Goal: Task Accomplishment & Management: Manage account settings

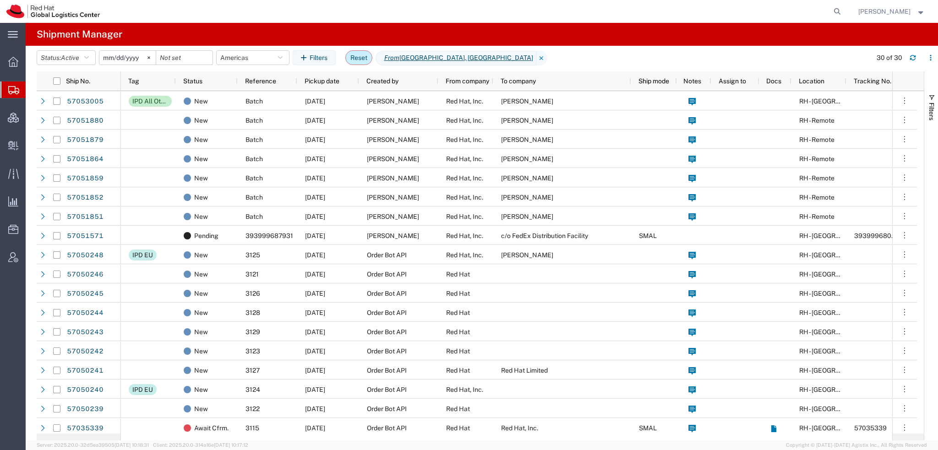
click at [360, 53] on button "Reset" at bounding box center [358, 57] width 27 height 15
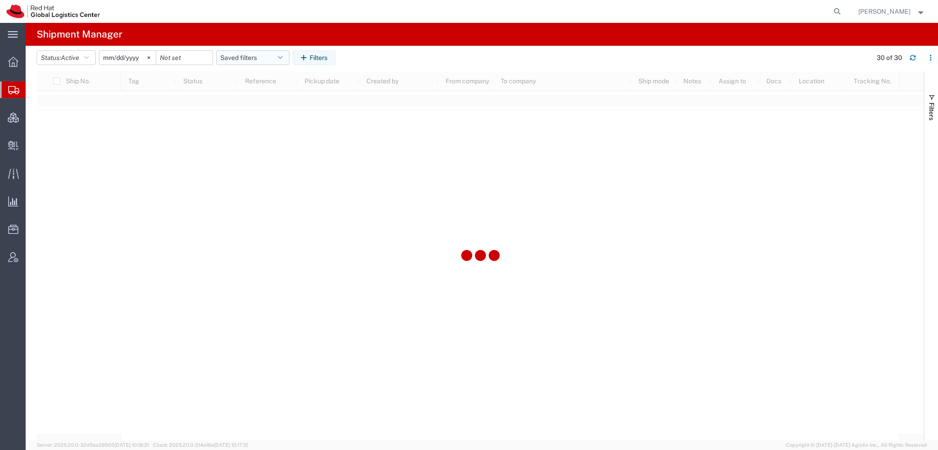
click at [283, 55] on icon "button" at bounding box center [280, 57] width 5 height 6
click at [262, 98] on span "Americas" at bounding box center [278, 97] width 120 height 17
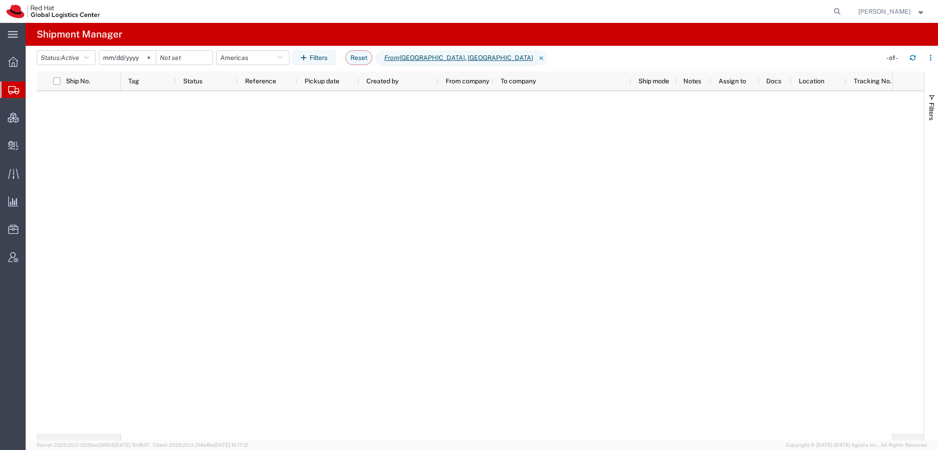
type input "[DATE]"
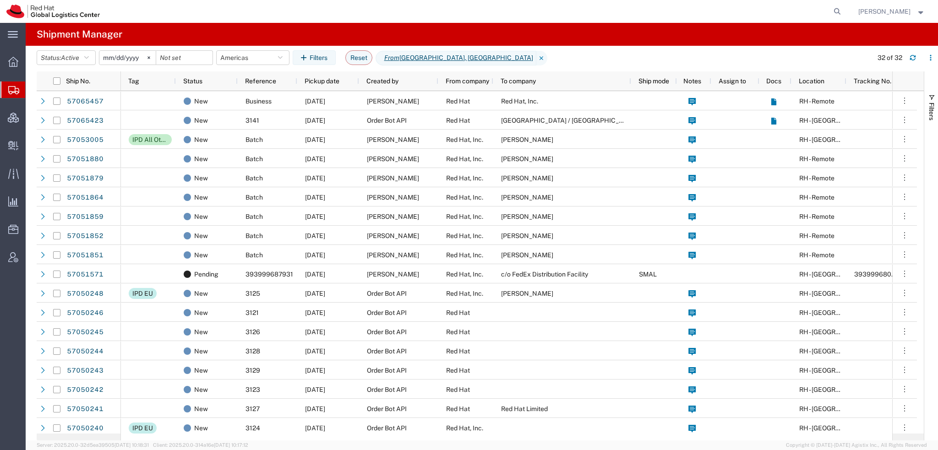
click at [912, 14] on span "[PERSON_NAME]" at bounding box center [891, 11] width 67 height 10
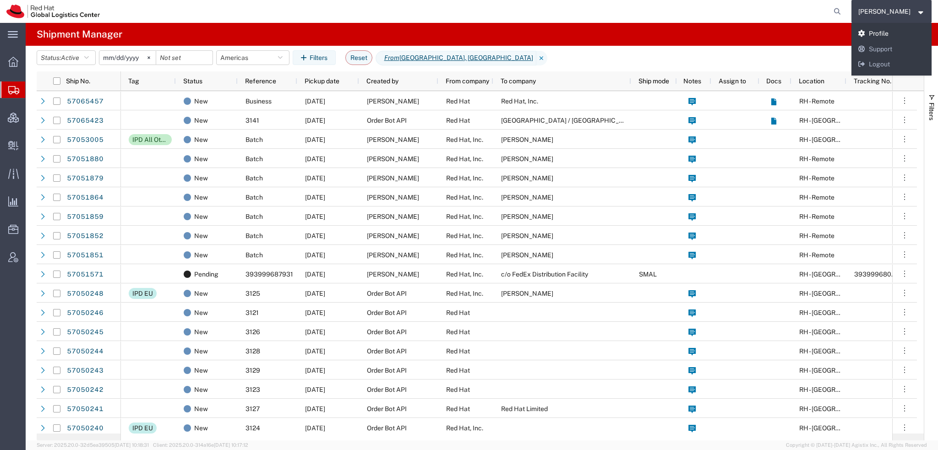
click at [883, 29] on link "Profile" at bounding box center [891, 34] width 81 height 16
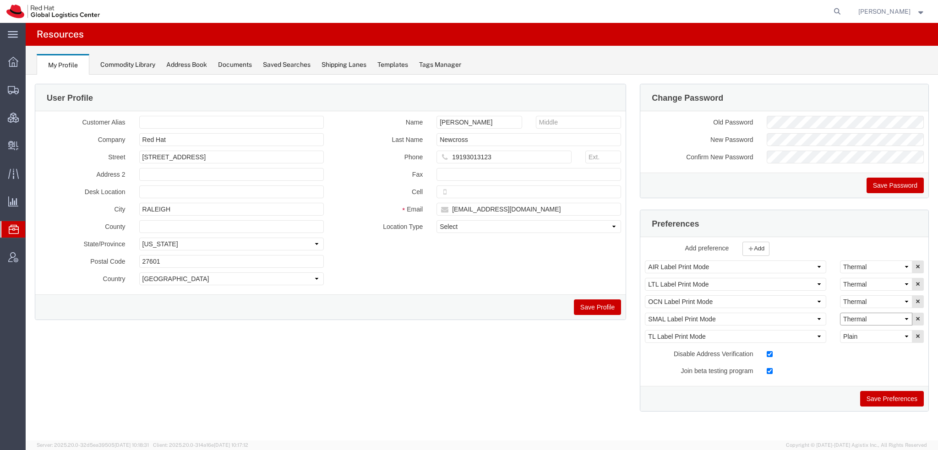
click at [859, 313] on select "Select Plain Thermal" at bounding box center [876, 319] width 72 height 13
select select "Plain"
click at [840, 313] on select "Select Plain Thermal" at bounding box center [876, 319] width 72 height 13
click at [882, 391] on button "Save Preferences" at bounding box center [892, 399] width 64 height 16
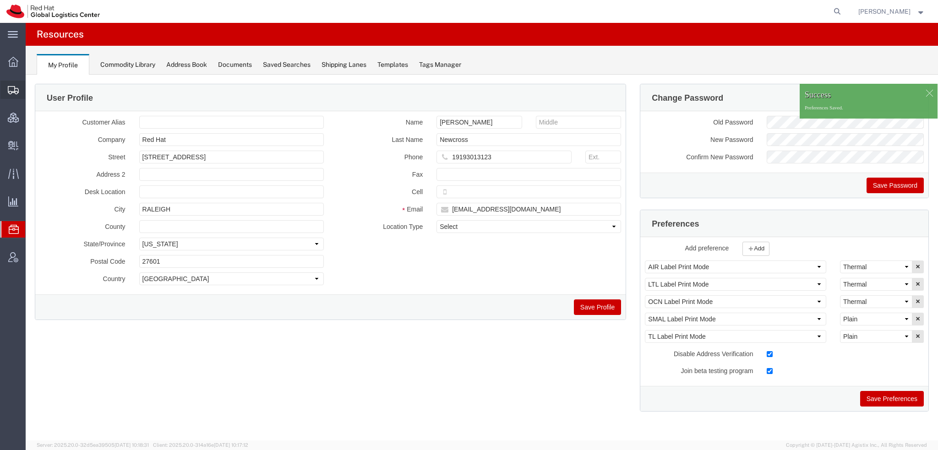
click at [0, 0] on span "Shipment Manager" at bounding box center [0, 0] width 0 height 0
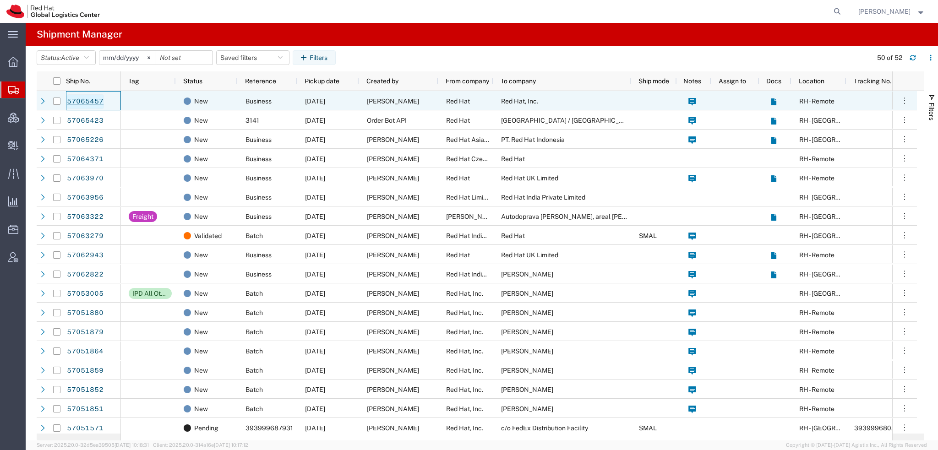
click at [84, 101] on link "57065457" at bounding box center [85, 101] width 38 height 15
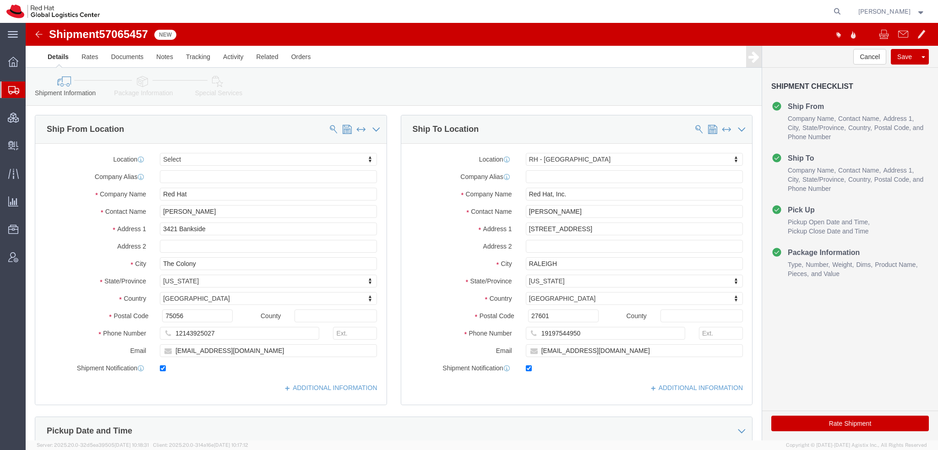
select select
select select "38014"
drag, startPoint x: 180, startPoint y: 190, endPoint x: -26, endPoint y: 125, distance: 215.9
click html "Shipment 57065457 New Details Rates Documents Notes Tracking Activity Related O…"
paste input "[PERSON_NAME]"
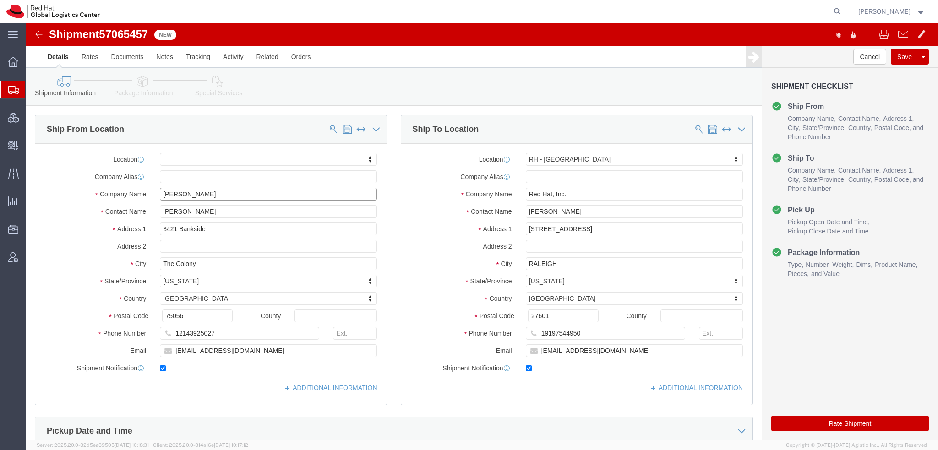
scroll to position [183, 0]
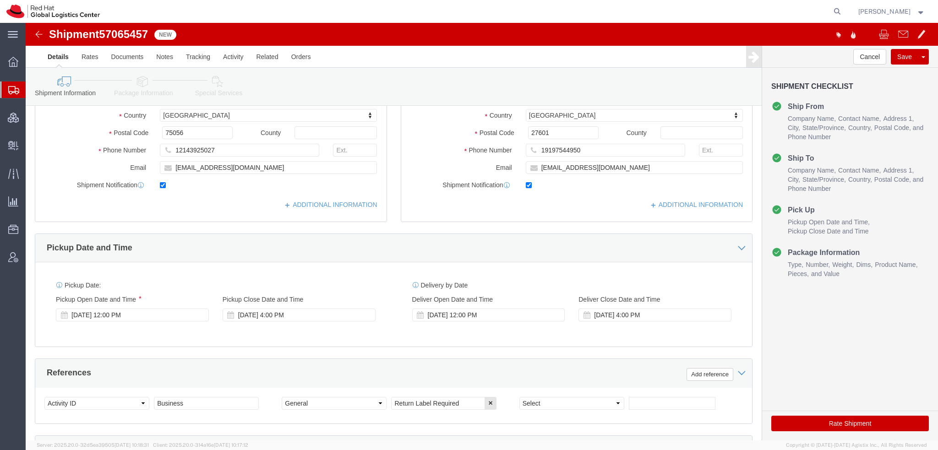
type input "[PERSON_NAME]"
click icon
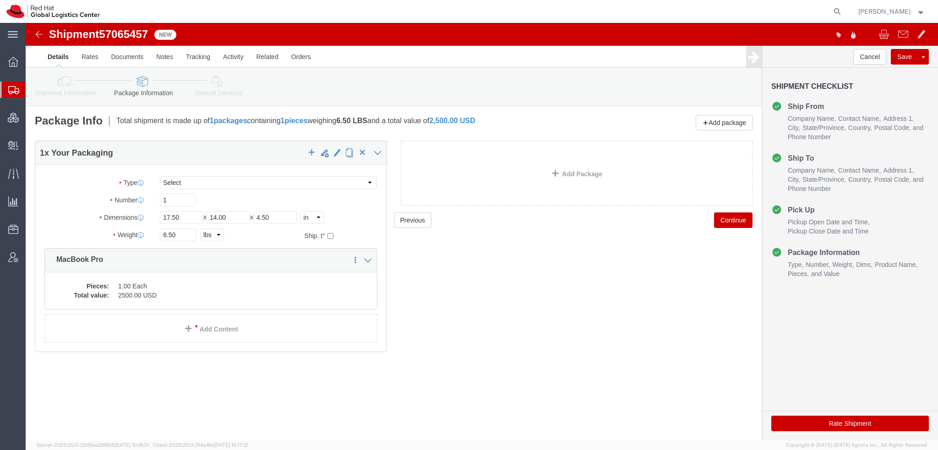
click icon
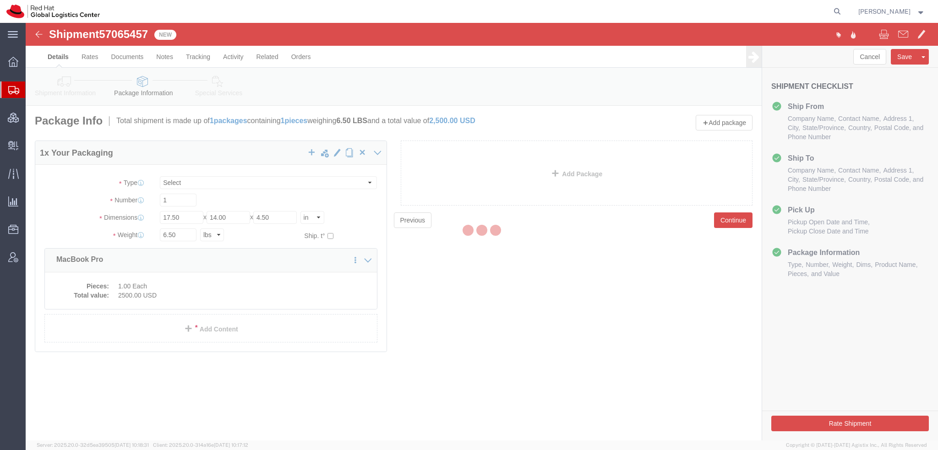
select select
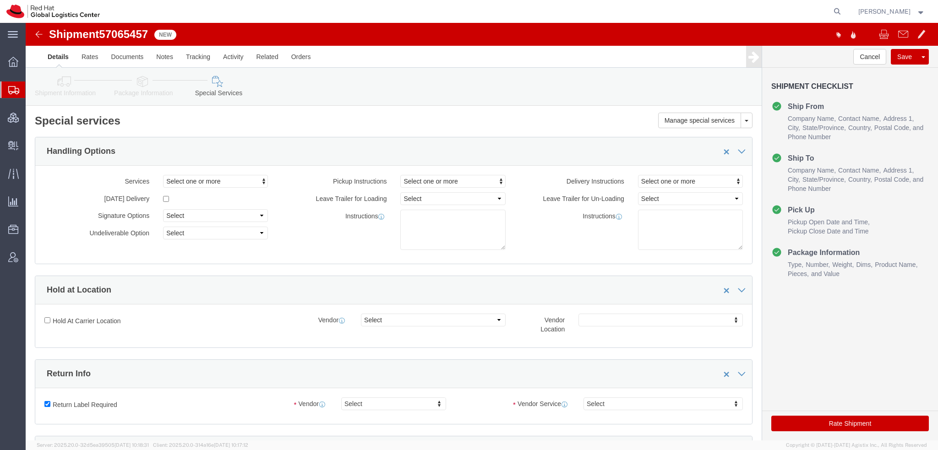
select select "COSTCENTER"
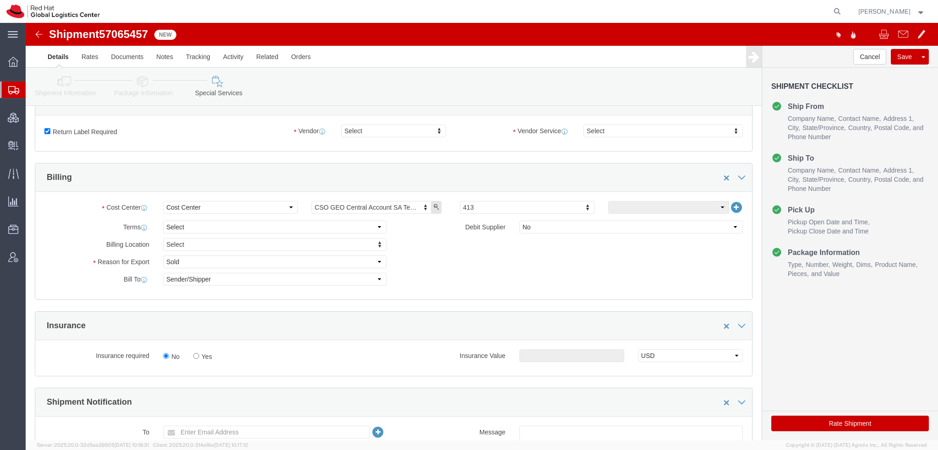
scroll to position [275, 0]
type input "850"
click icon
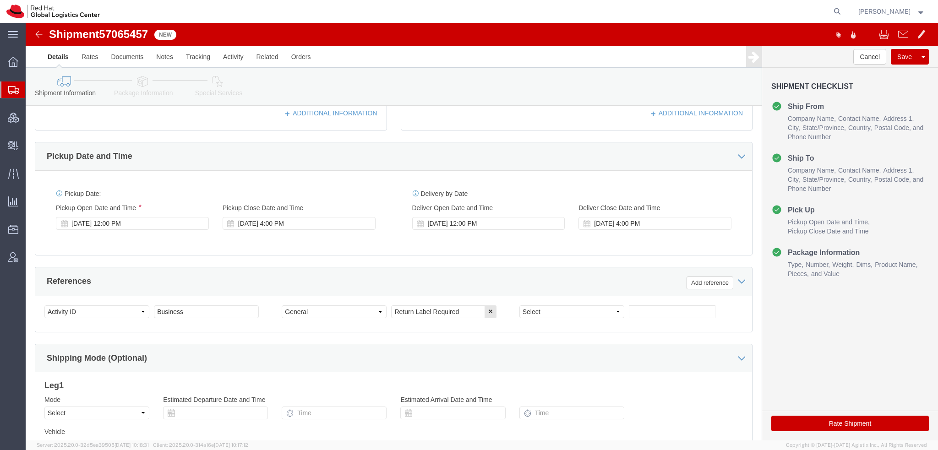
scroll to position [369, 0]
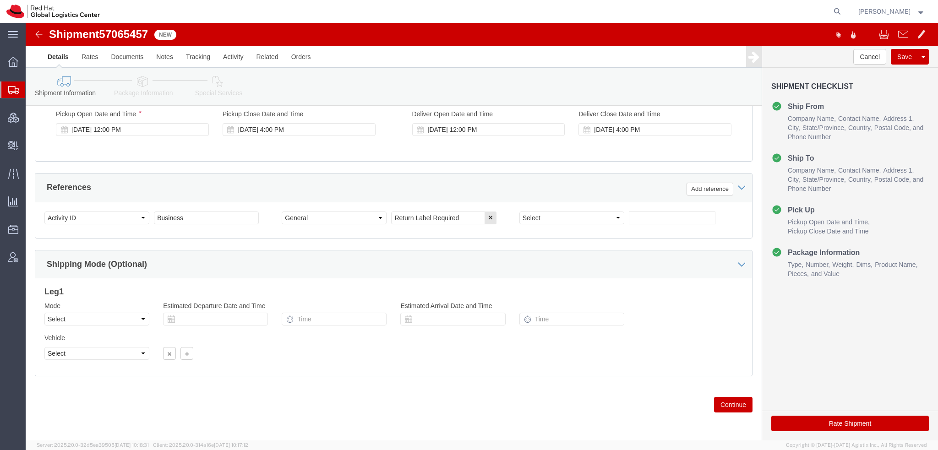
click button "Rate Shipment"
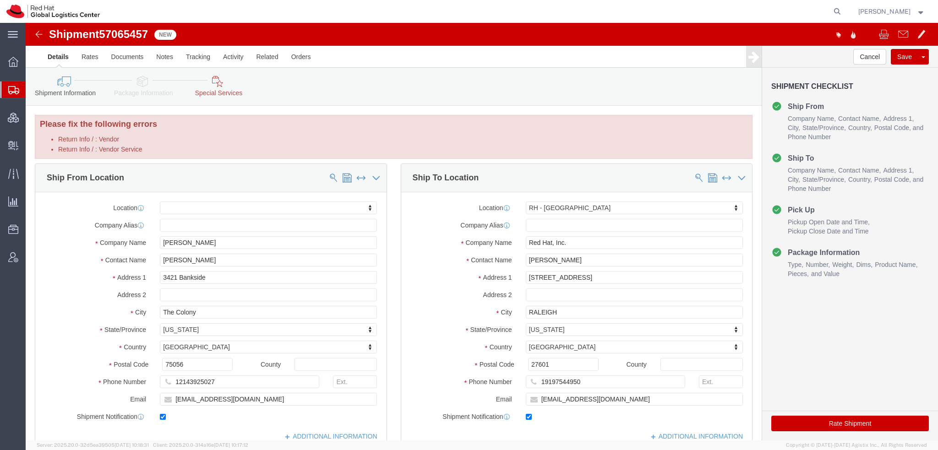
scroll to position [0, 0]
click icon
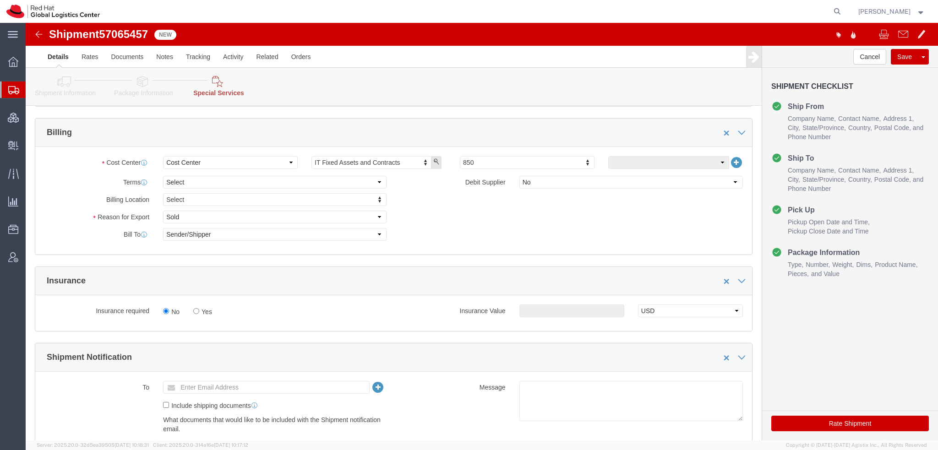
scroll to position [229, 0]
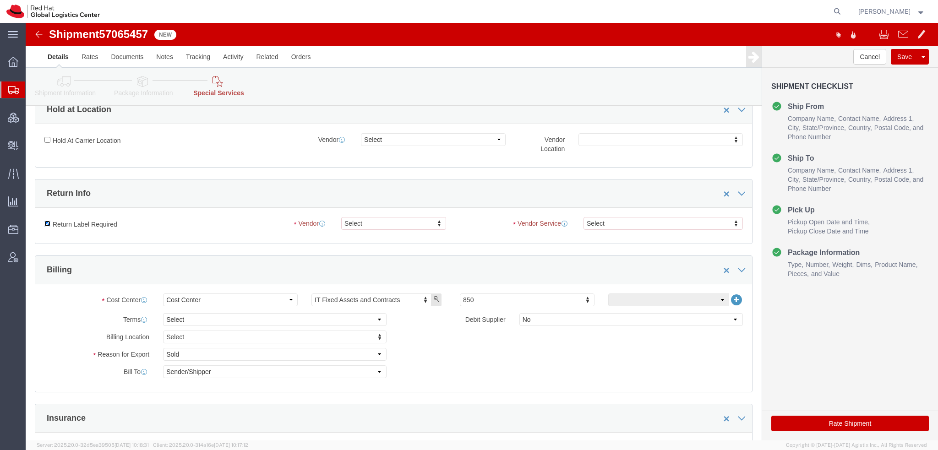
click input "Return Label Required"
checkbox input "false"
click button "Rate Shipment"
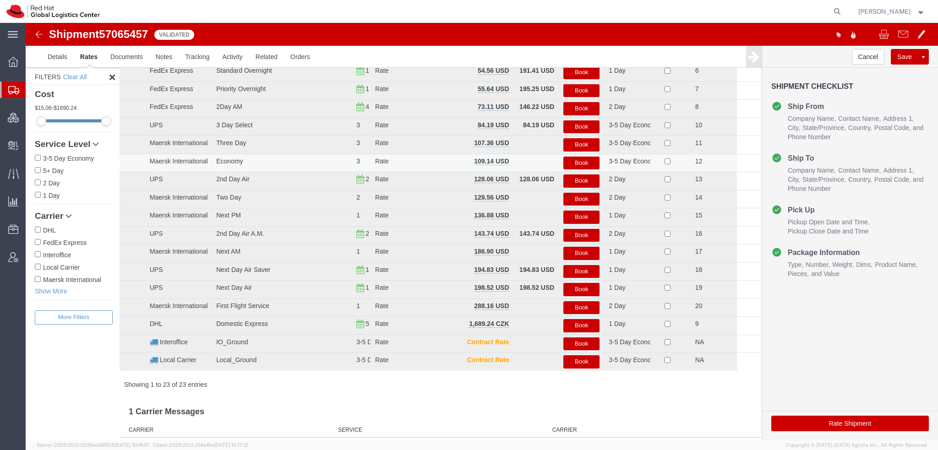
scroll to position [29, 0]
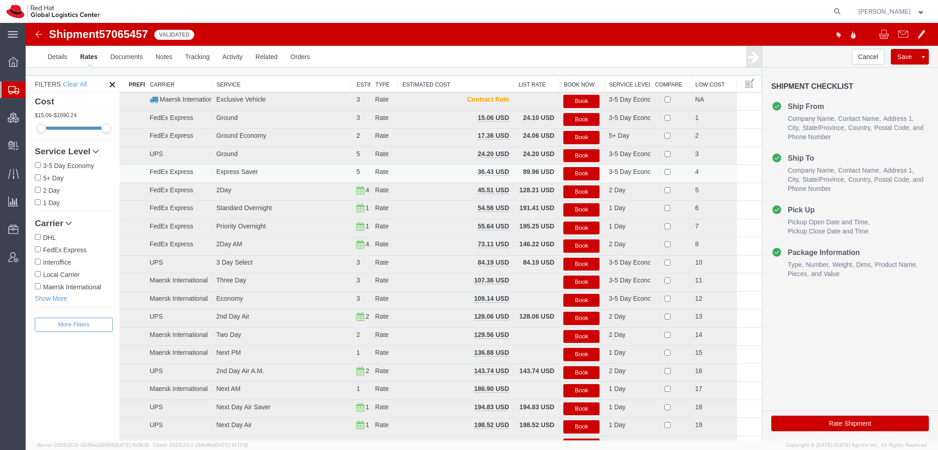
click at [571, 170] on button "Book" at bounding box center [581, 173] width 36 height 13
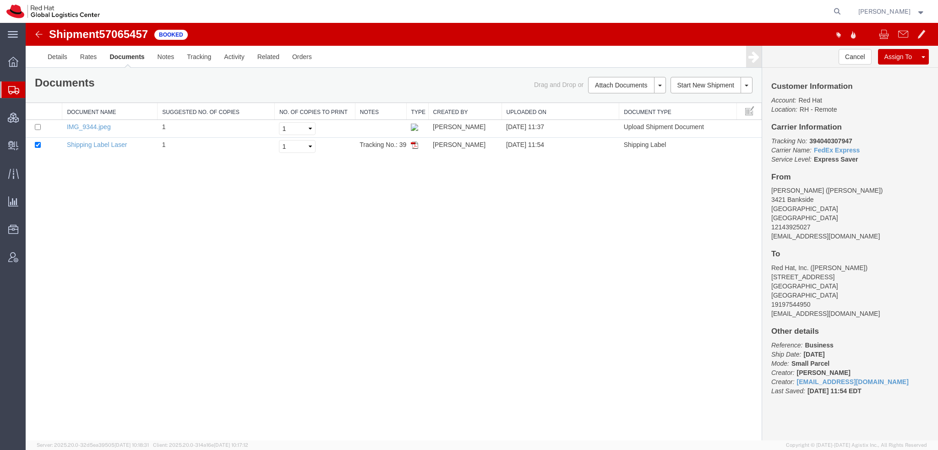
scroll to position [0, 0]
click at [627, 114] on link "Email Documents" at bounding box center [626, 115] width 80 height 14
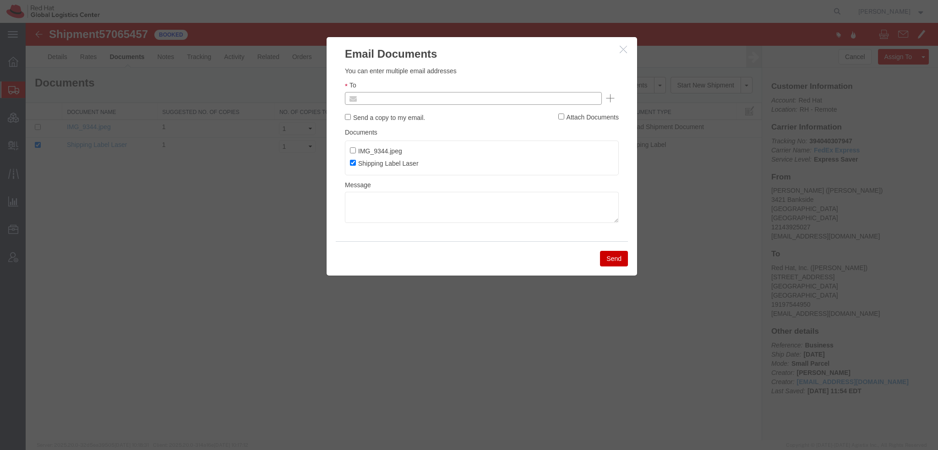
click at [399, 98] on input "text" at bounding box center [411, 99] width 107 height 12
type input "trsmith"
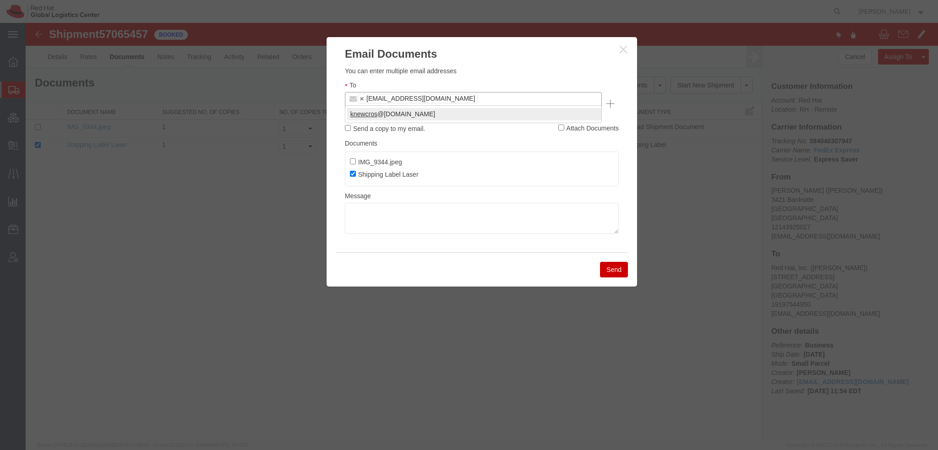
type input "knewcros"
click at [423, 203] on textarea at bounding box center [482, 218] width 274 height 31
type textarea "Drop off labeled package at any FedEx location."
click at [614, 262] on button "Send" at bounding box center [614, 270] width 28 height 16
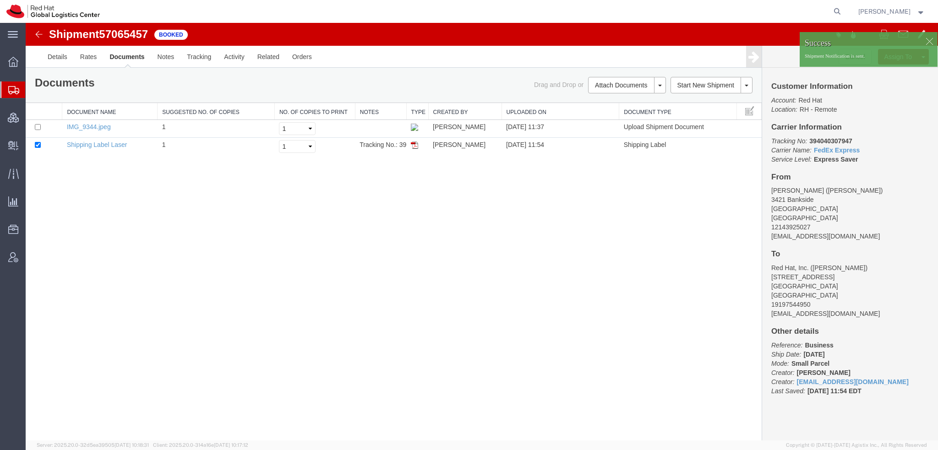
drag, startPoint x: 53, startPoint y: 106, endPoint x: 652, endPoint y: 0, distance: 608.6
click at [0, 0] on span "Shipment Manager" at bounding box center [0, 0] width 0 height 0
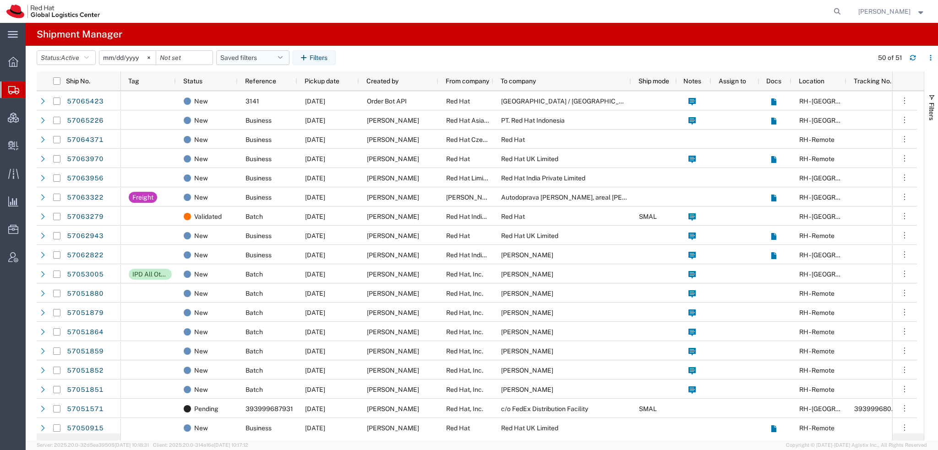
click at [287, 60] on button "Saved filters" at bounding box center [252, 57] width 73 height 15
click at [247, 96] on span "Americas" at bounding box center [278, 97] width 120 height 17
type input "[DATE]"
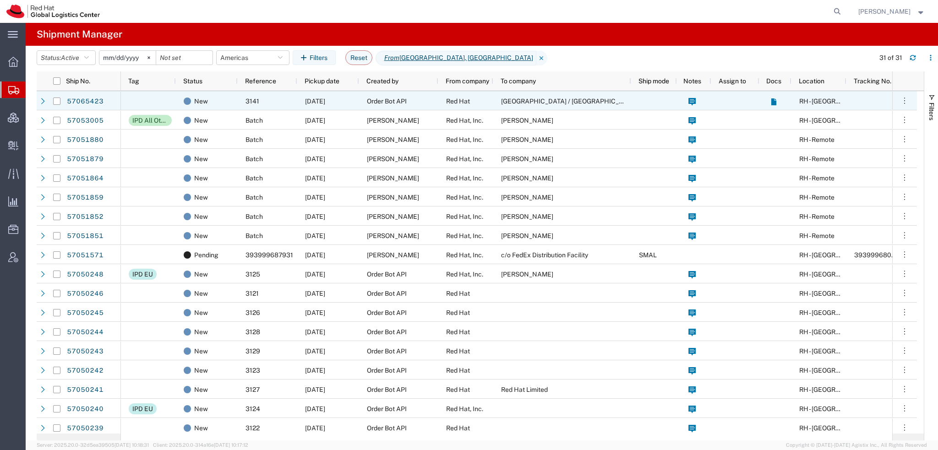
click at [553, 100] on span "[GEOGRAPHIC_DATA] / [GEOGRAPHIC_DATA]" at bounding box center [569, 101] width 136 height 7
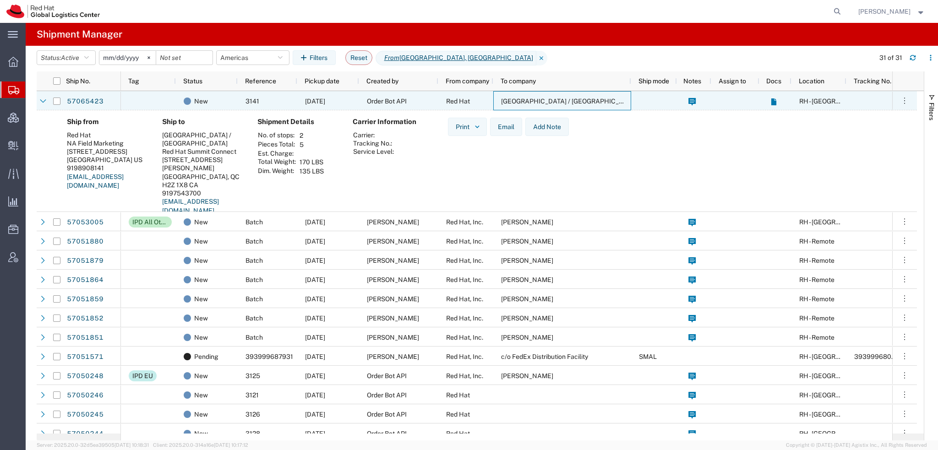
click at [553, 100] on span "[GEOGRAPHIC_DATA] / [GEOGRAPHIC_DATA]" at bounding box center [569, 101] width 136 height 7
